Goal: Navigation & Orientation: Find specific page/section

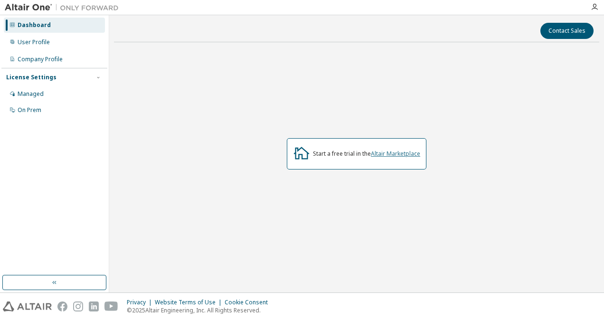
click at [399, 152] on link "Altair Marketplace" at bounding box center [395, 154] width 49 height 8
